Goal: Find specific page/section: Find specific page/section

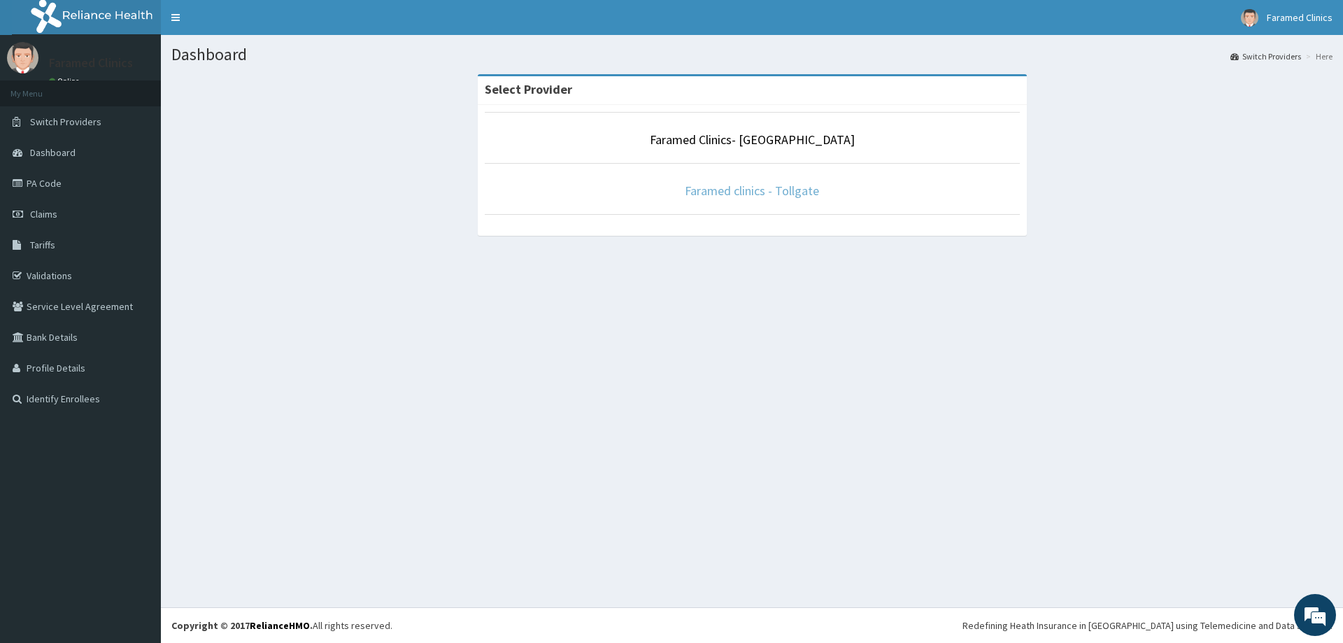
click at [770, 190] on link "Faramed clinics - Tollgate" at bounding box center [752, 191] width 134 height 16
click at [746, 185] on link "Faramed clinics - Tollgate" at bounding box center [752, 191] width 134 height 16
click at [715, 188] on link "Faramed clinics - Tollgate" at bounding box center [752, 191] width 134 height 16
click at [730, 184] on link "Faramed clinics - Tollgate" at bounding box center [752, 191] width 134 height 16
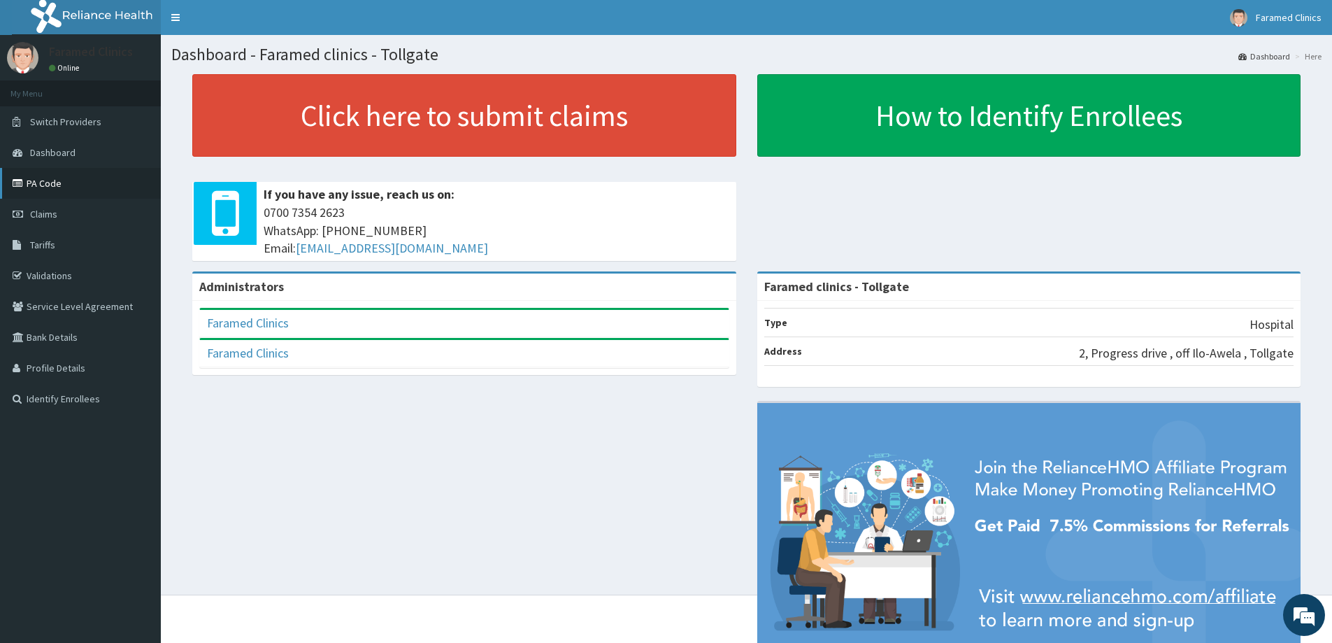
click at [47, 178] on link "PA Code" at bounding box center [80, 183] width 161 height 31
